Goal: Check status: Check status

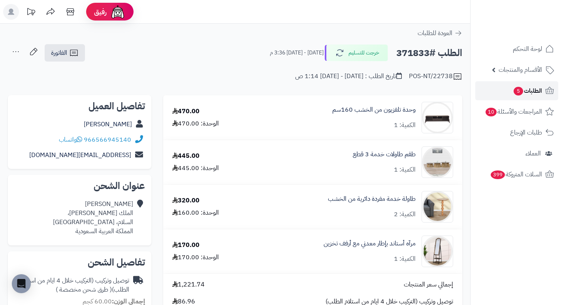
click at [529, 92] on span "الطلبات 5" at bounding box center [527, 90] width 29 height 11
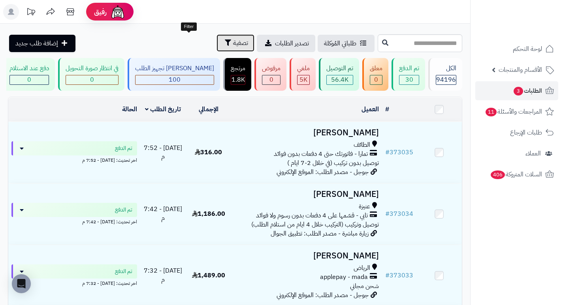
click at [233, 43] on span "تصفية" at bounding box center [240, 42] width 15 height 9
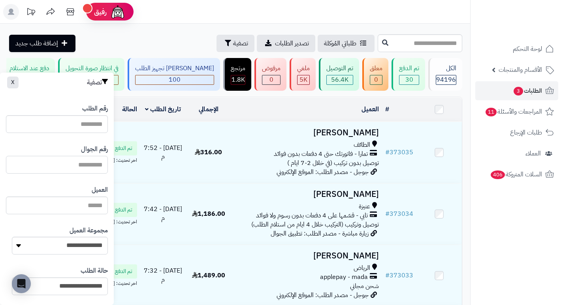
click at [54, 162] on input "text" at bounding box center [57, 165] width 102 height 18
type input "*********"
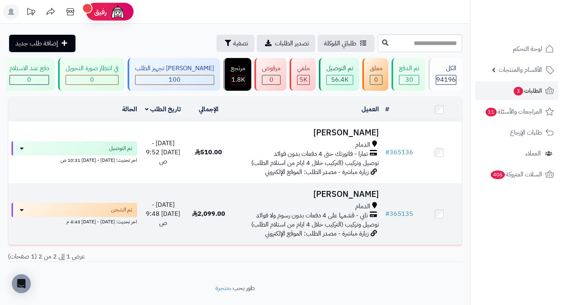
click at [342, 199] on h3 "[PERSON_NAME]" at bounding box center [306, 194] width 145 height 9
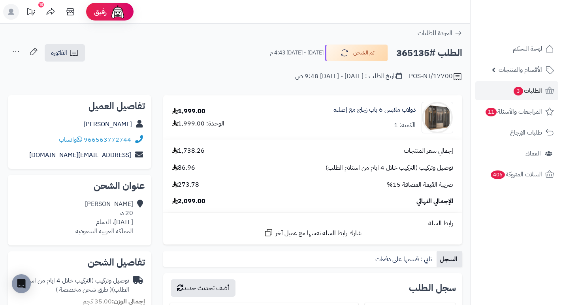
drag, startPoint x: 396, startPoint y: 52, endPoint x: 427, endPoint y: 53, distance: 30.9
click at [427, 53] on h2 "الطلب #365135" at bounding box center [429, 53] width 66 height 16
copy h2 "365135"
click at [250, 170] on div "توصيل وتركيب (التركيب خلال 4 ايام من استلام الطلب) 86.96" at bounding box center [312, 168] width 293 height 9
click at [271, 109] on div "دولاب ملابس 6 باب زجاج مع إضاءة الكمية: 1" at bounding box center [363, 118] width 192 height 32
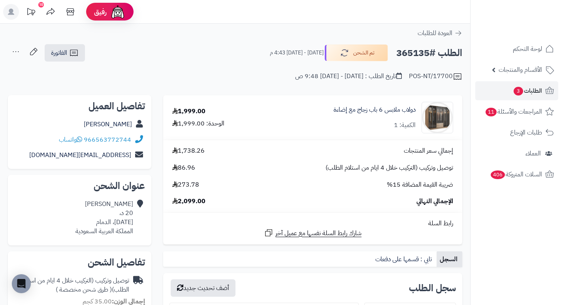
scroll to position [40, 0]
